Goal: Task Accomplishment & Management: Manage account settings

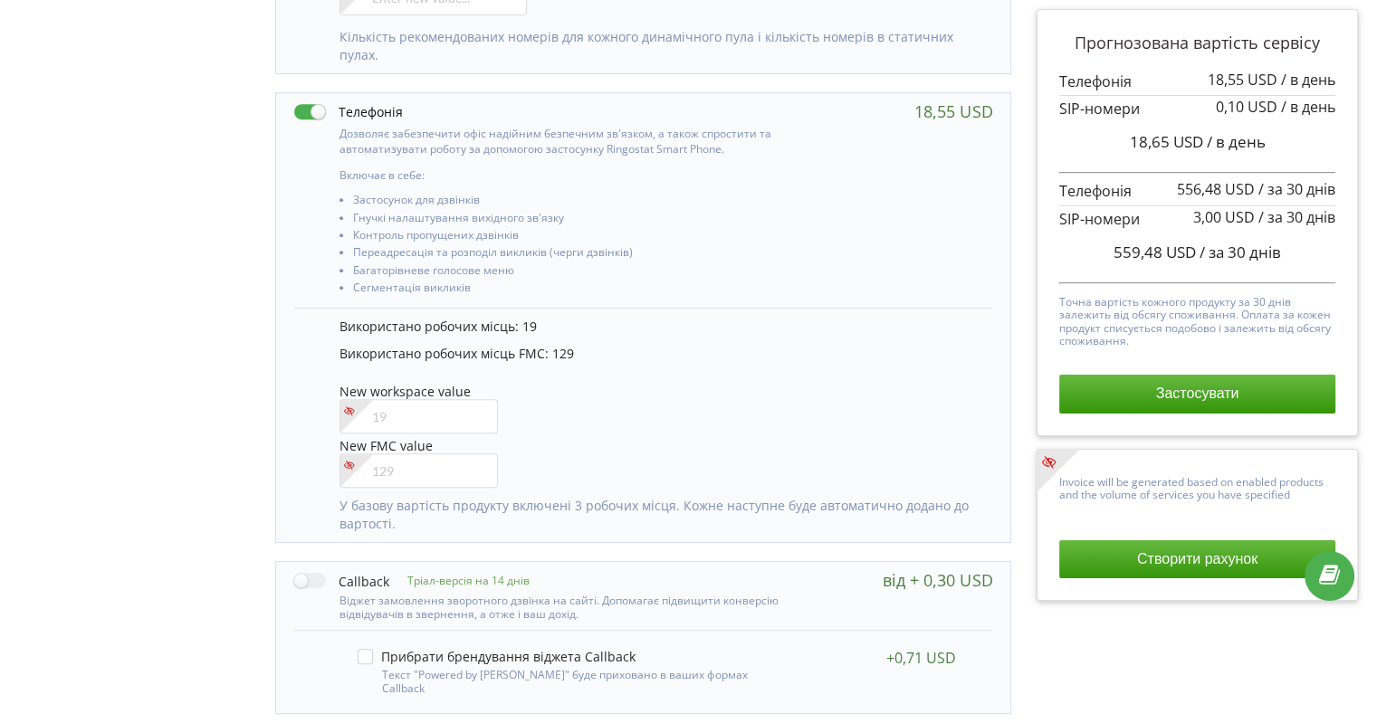
scroll to position [815, 0]
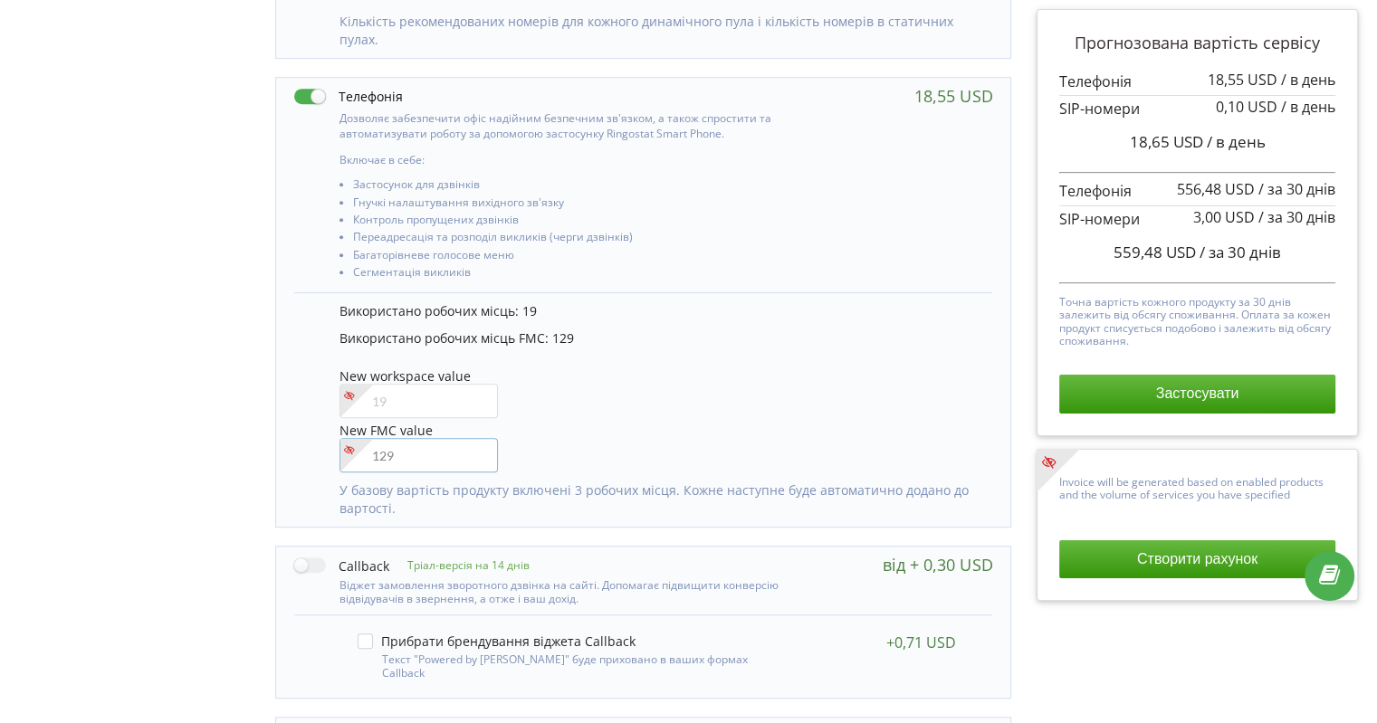
click at [420, 460] on input"] "number" at bounding box center [418, 455] width 158 height 34
type input"] "130"
click at [46, 369] on div "Управління продуктами проєкту Оберіть продукти: Чим більше продуктів ви підключ…" at bounding box center [688, 268] width 1364 height 1906
drag, startPoint x: 1165, startPoint y: 250, endPoint x: 1283, endPoint y: 249, distance: 117.7
click at [1283, 249] on div "562,18 USD / за 30 днів" at bounding box center [1197, 252] width 276 height 45
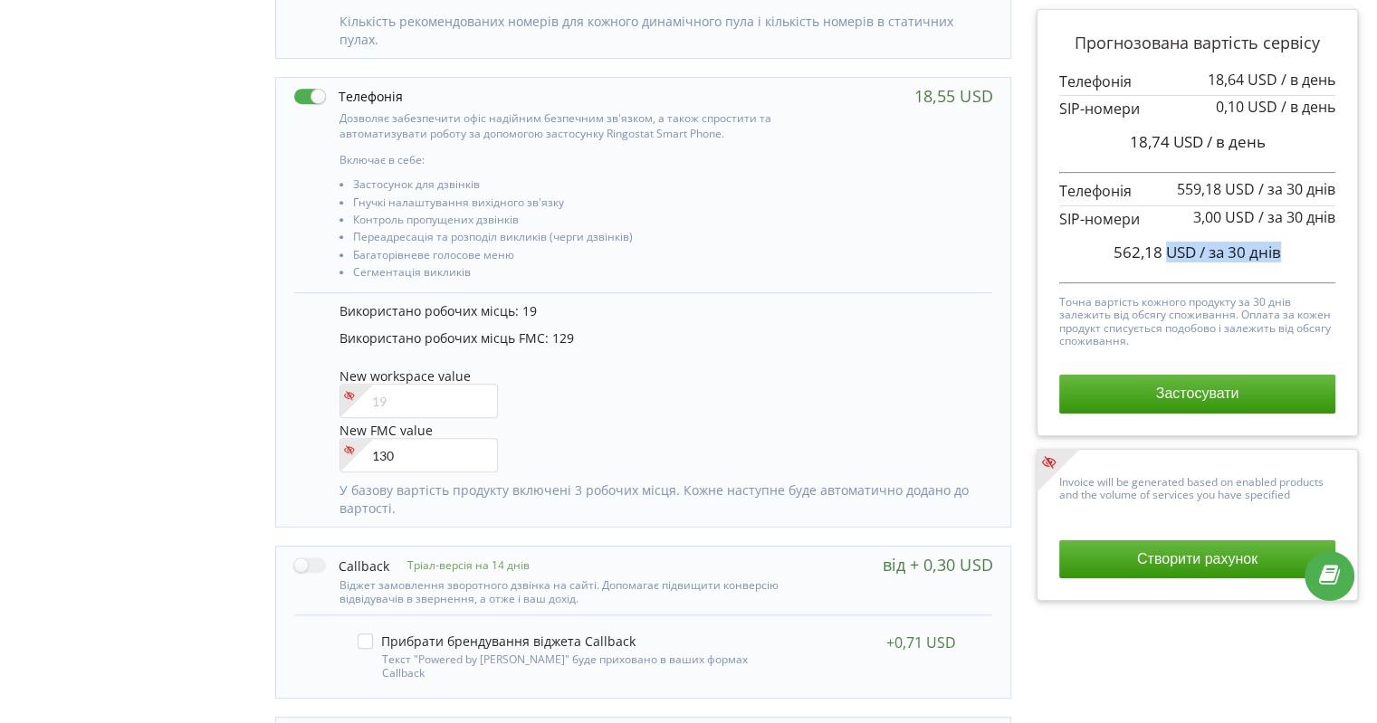
copy span "USD / за 30 днів"
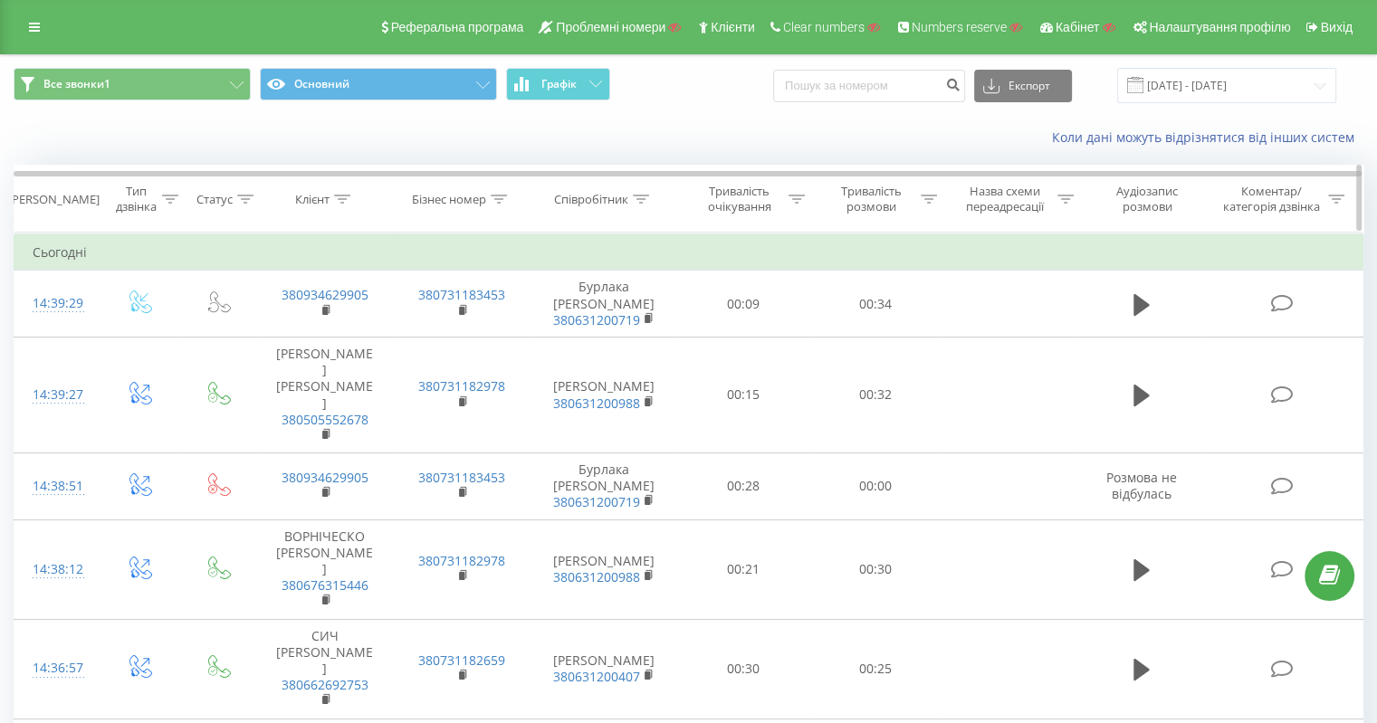
click at [342, 203] on div at bounding box center [342, 199] width 16 height 15
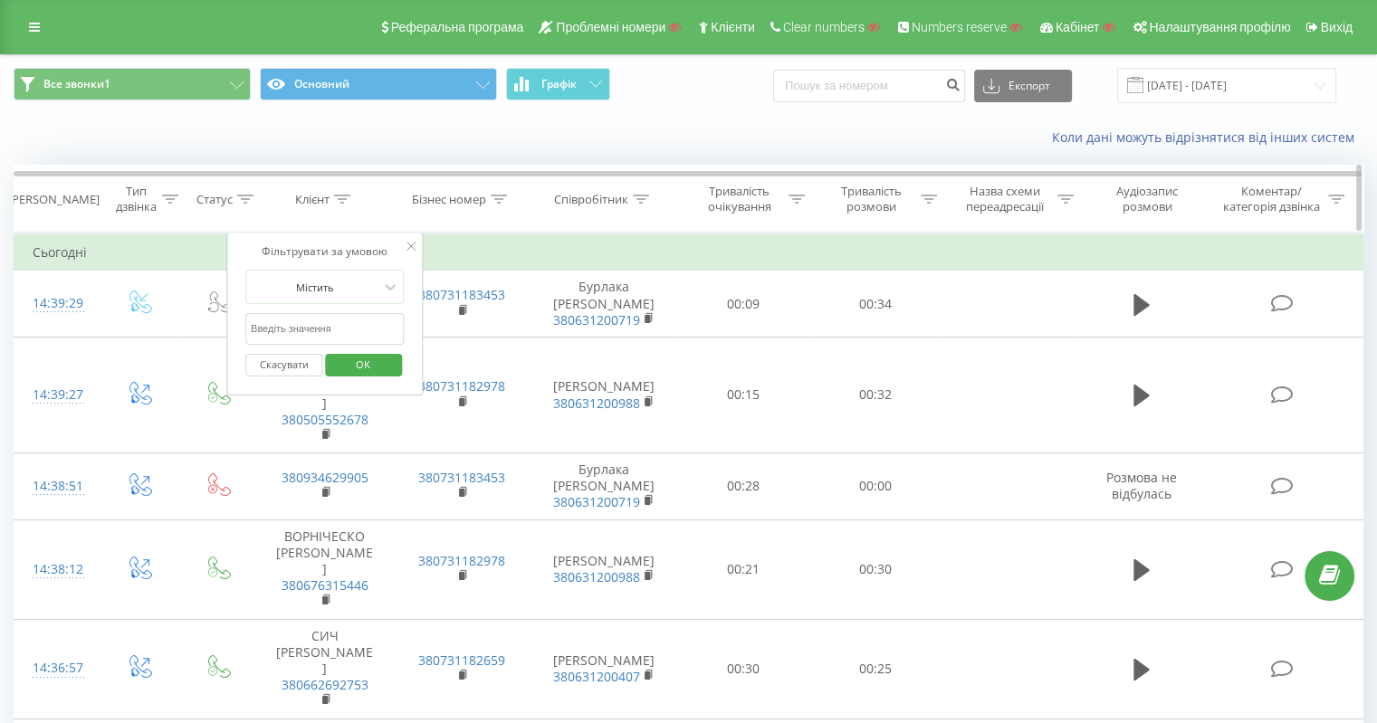
click at [209, 205] on div "Статус" at bounding box center [214, 199] width 36 height 15
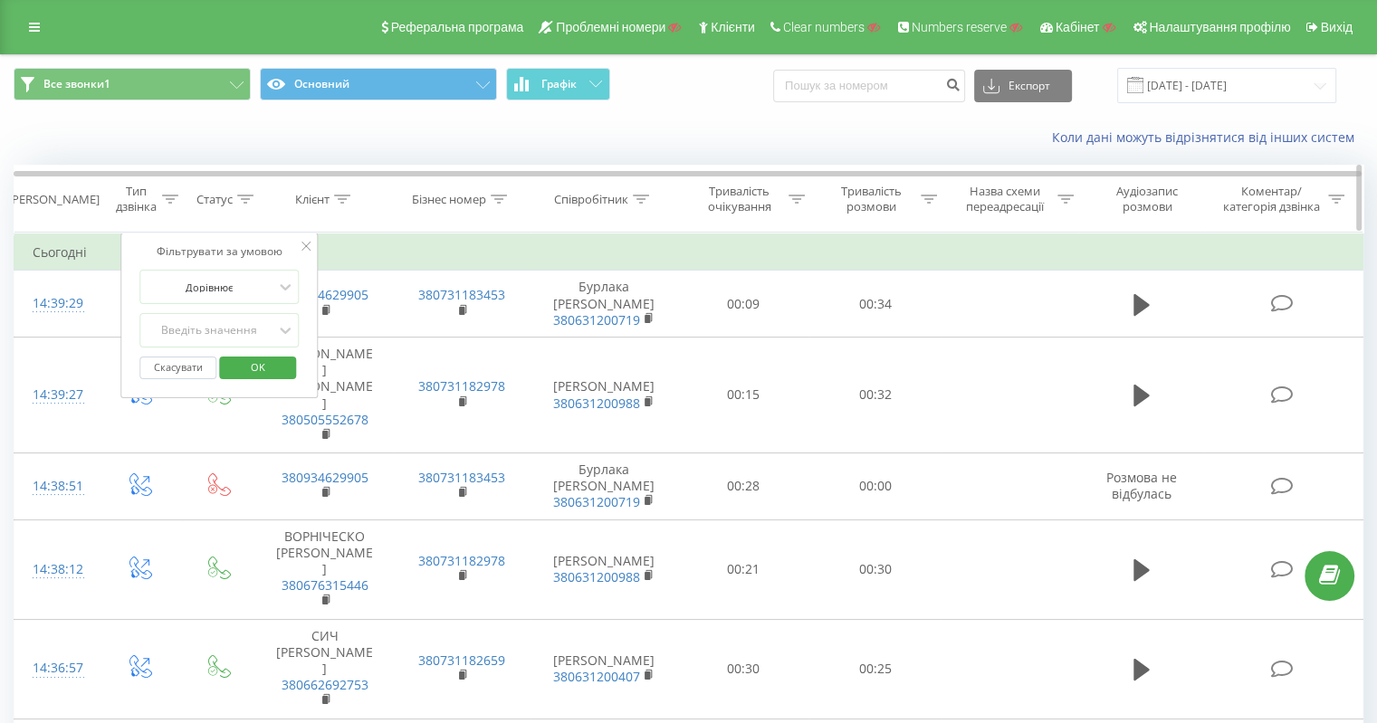
drag, startPoint x: 177, startPoint y: 196, endPoint x: 167, endPoint y: 198, distance: 11.0
click at [176, 196] on icon at bounding box center [170, 199] width 16 height 9
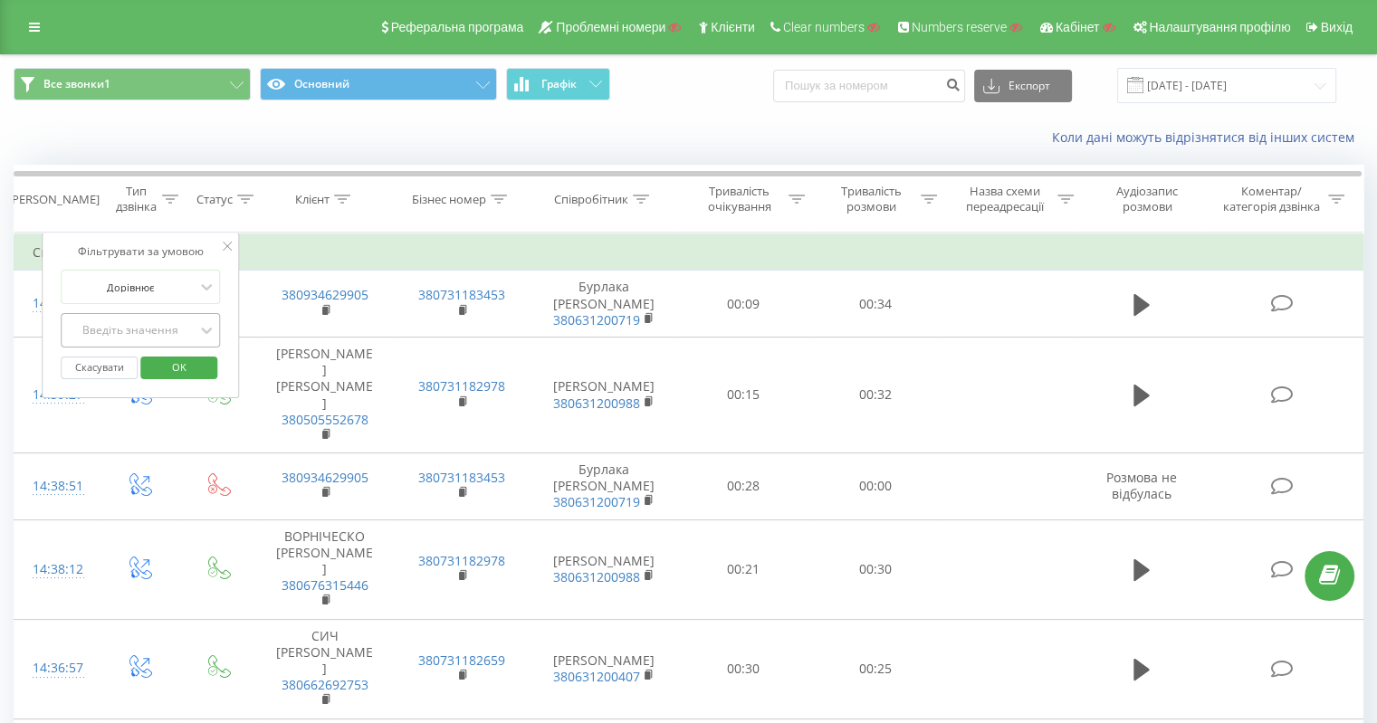
click at [152, 347] on div "Введіть значення" at bounding box center [140, 330] width 159 height 34
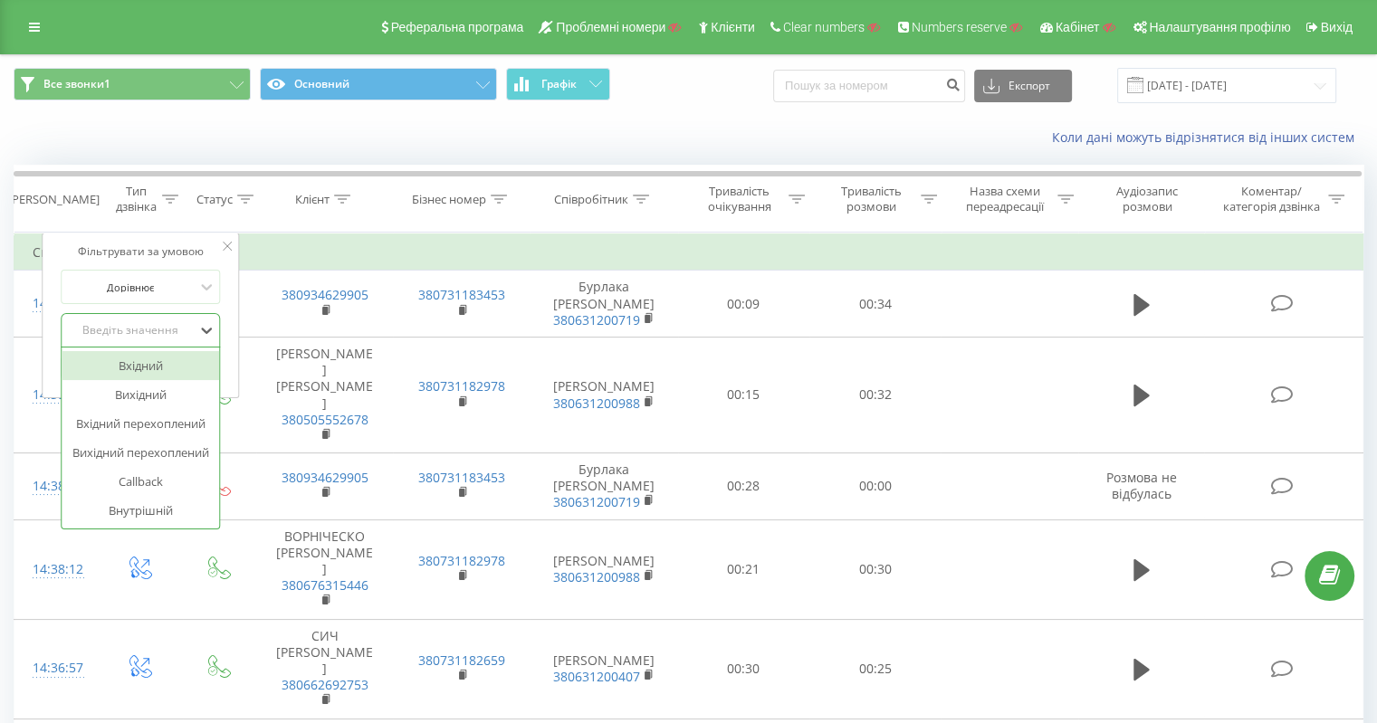
click at [151, 360] on div "Вхідний" at bounding box center [141, 365] width 158 height 29
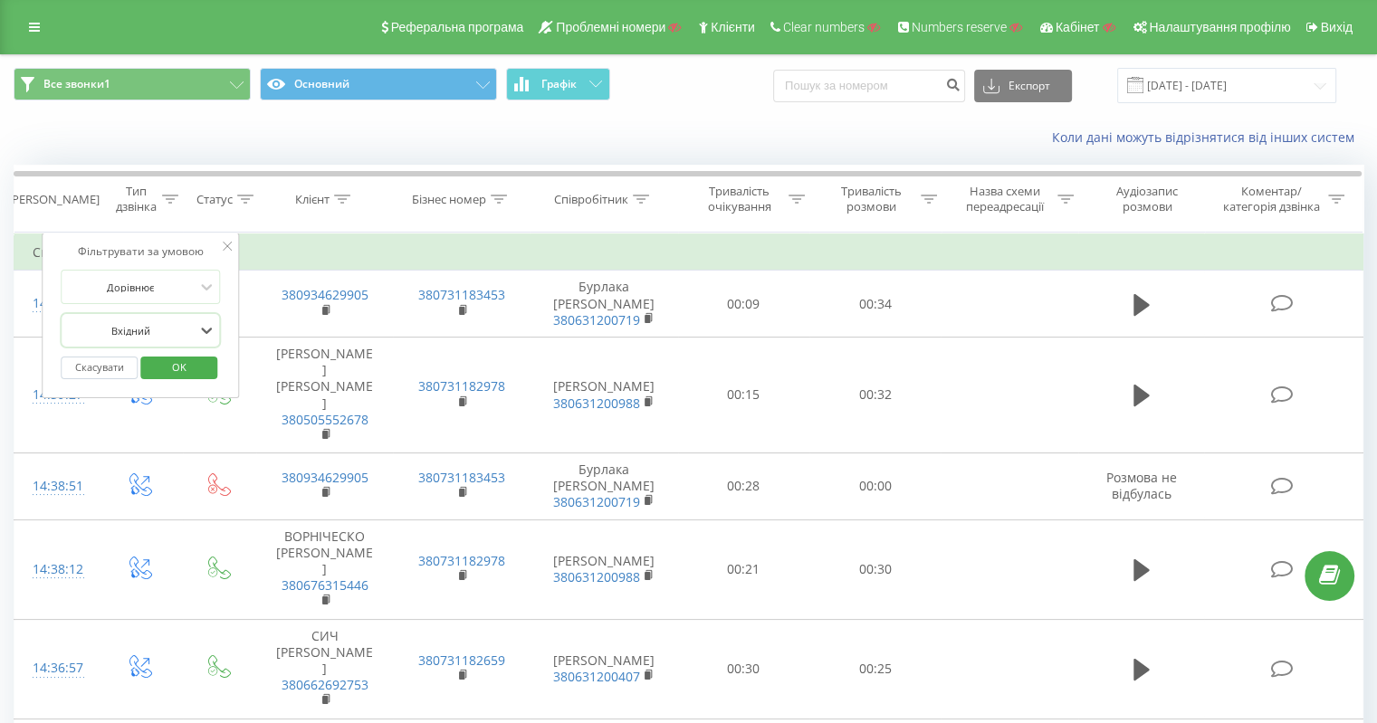
click at [181, 370] on span "OK" at bounding box center [179, 367] width 51 height 28
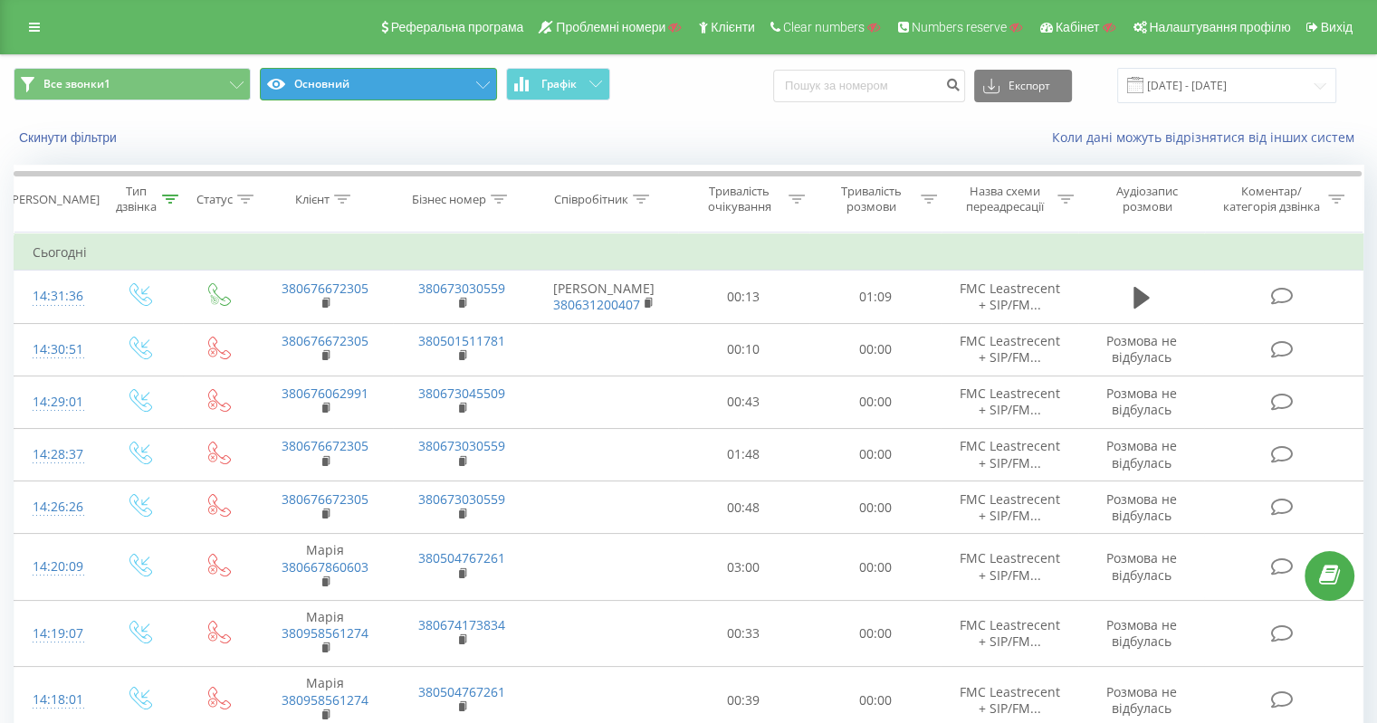
click at [480, 73] on button "Основний" at bounding box center [378, 84] width 237 height 33
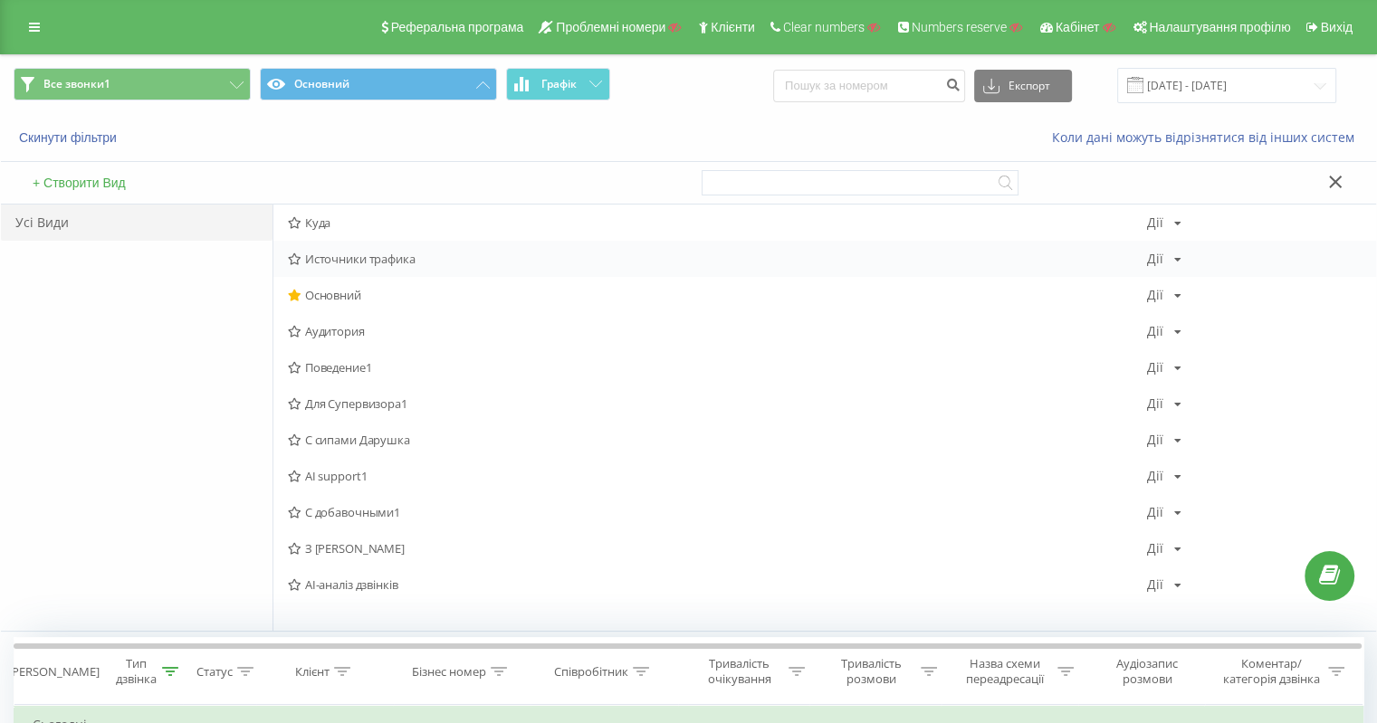
click at [392, 256] on span "Источники трафика" at bounding box center [717, 259] width 859 height 13
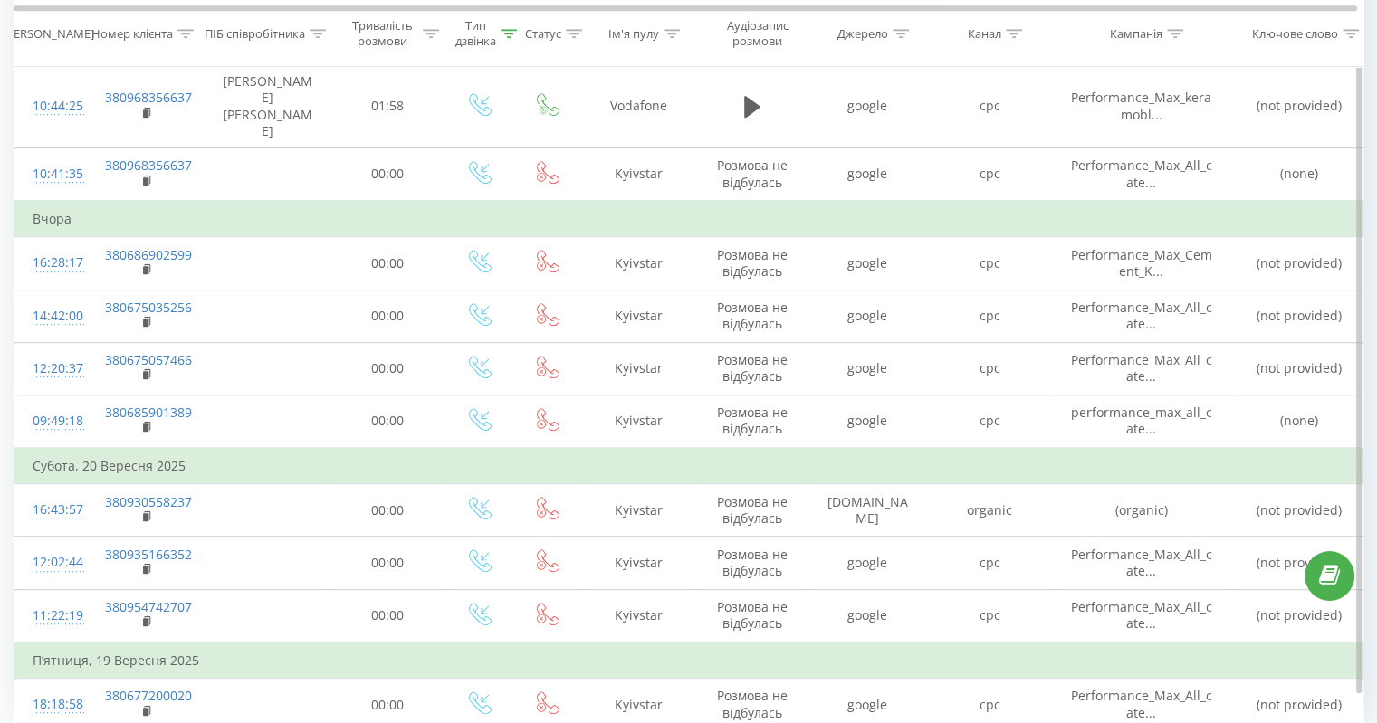
scroll to position [1035, 0]
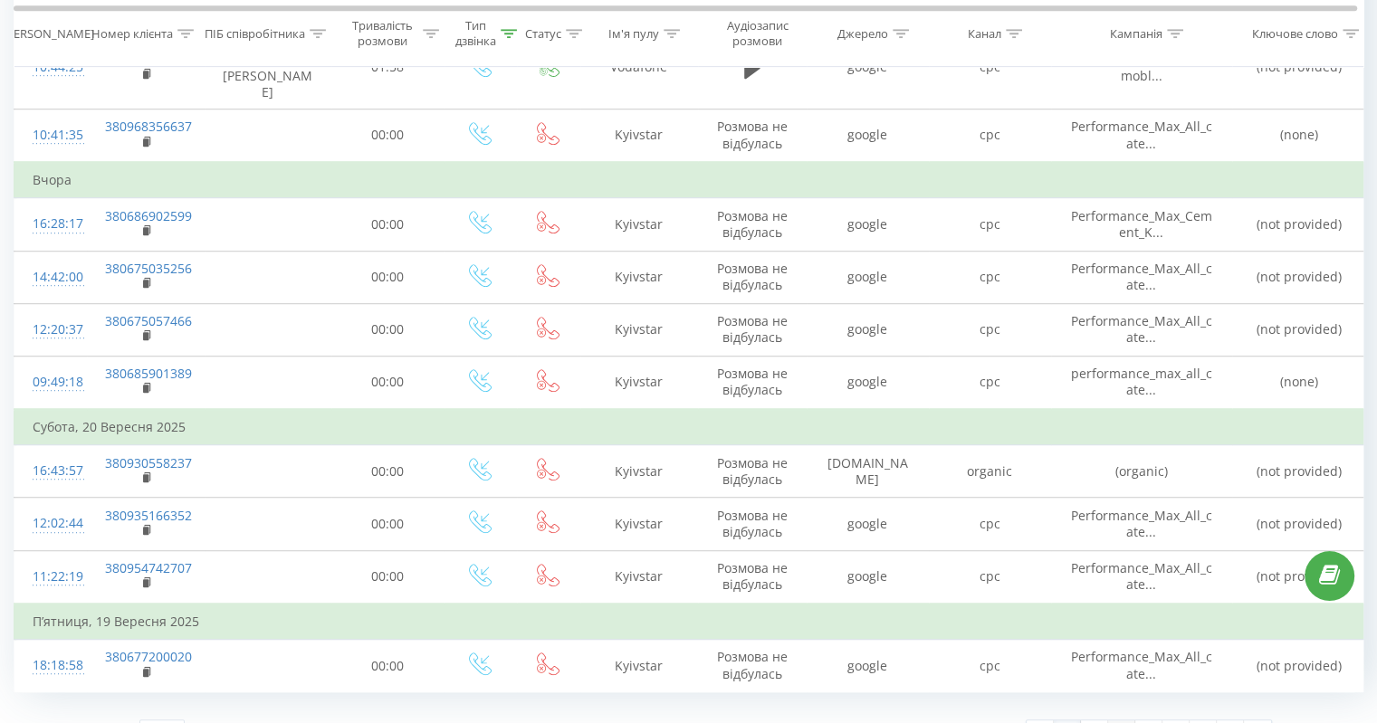
click at [1116, 721] on link "3" at bounding box center [1121, 733] width 27 height 25
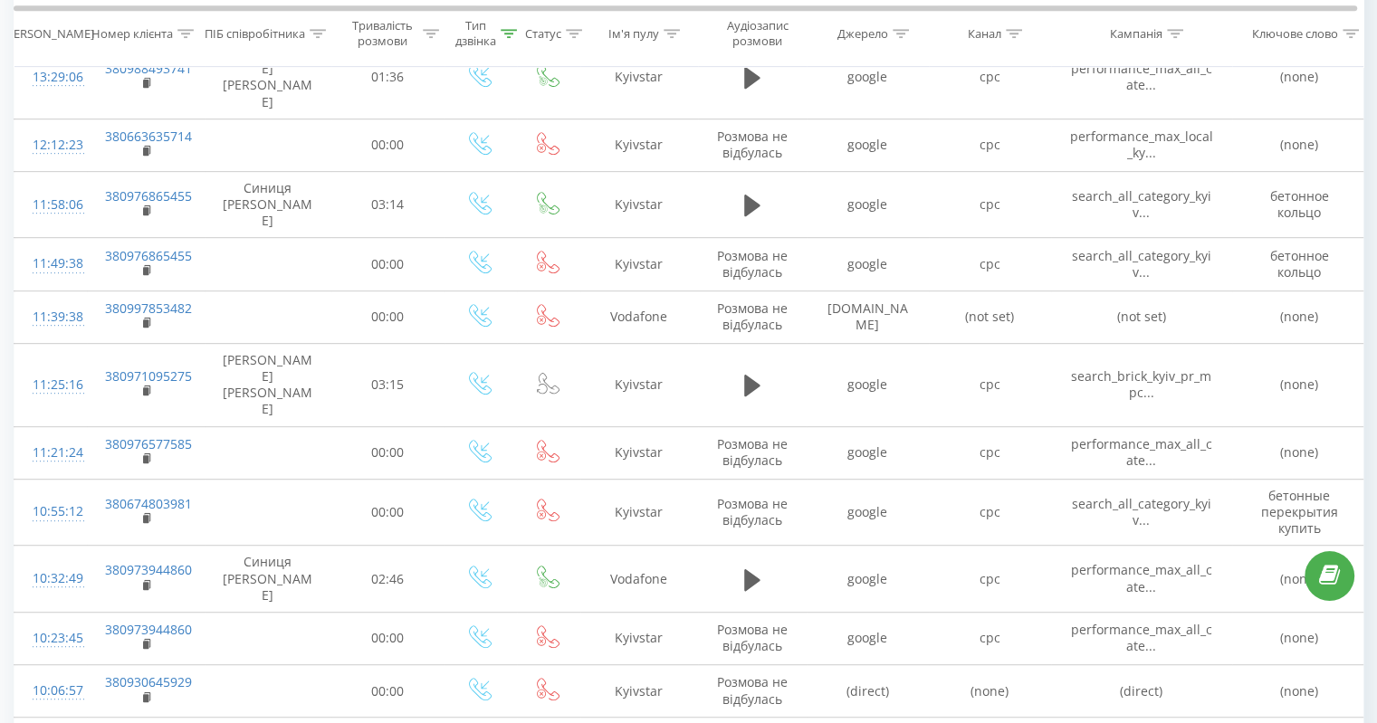
scroll to position [954, 0]
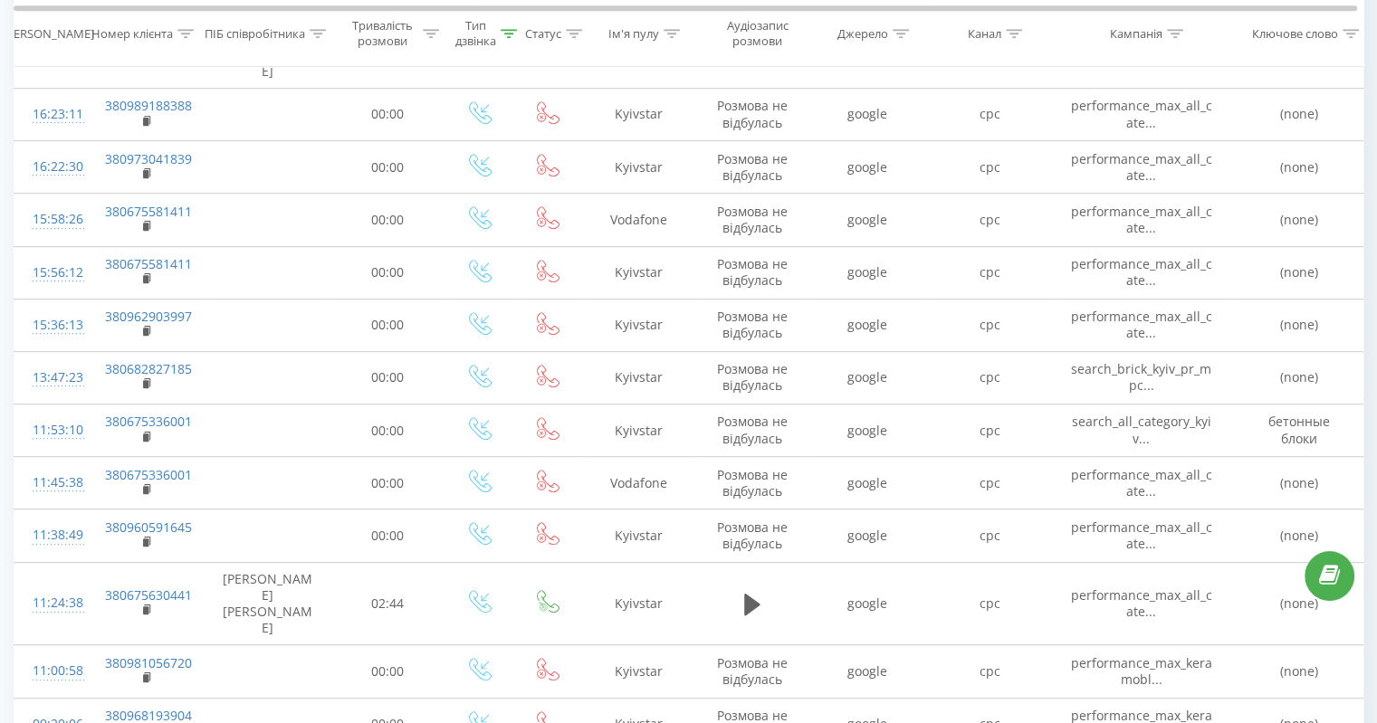
scroll to position [999, 0]
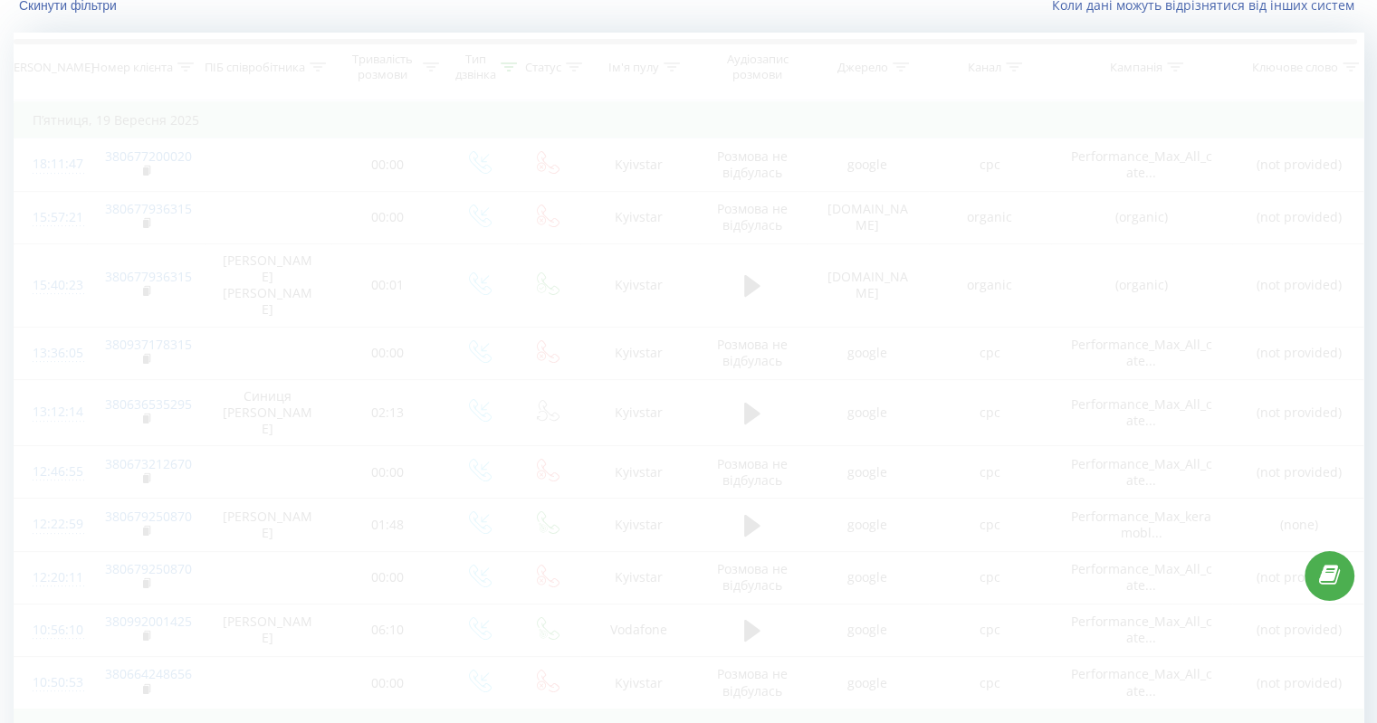
scroll to position [119, 0]
